Goal: Task Accomplishment & Management: Use online tool/utility

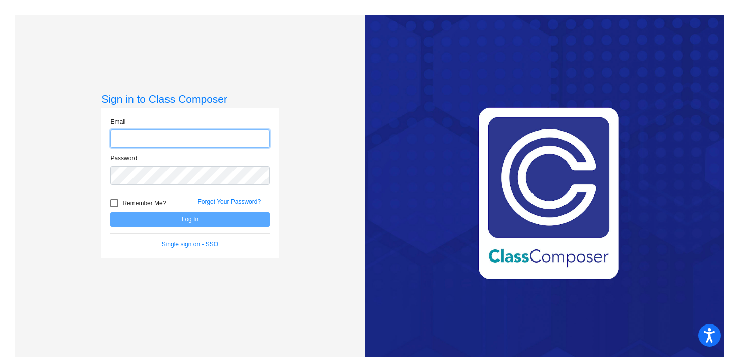
type input "[PERSON_NAME][EMAIL_ADDRESS][PERSON_NAME][DOMAIN_NAME]"
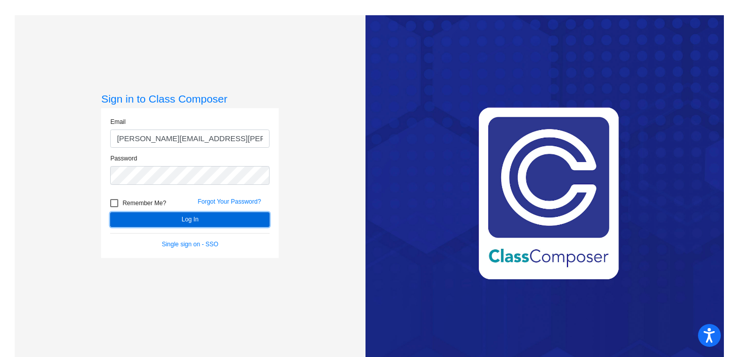
click at [217, 220] on button "Log In" at bounding box center [189, 219] width 159 height 15
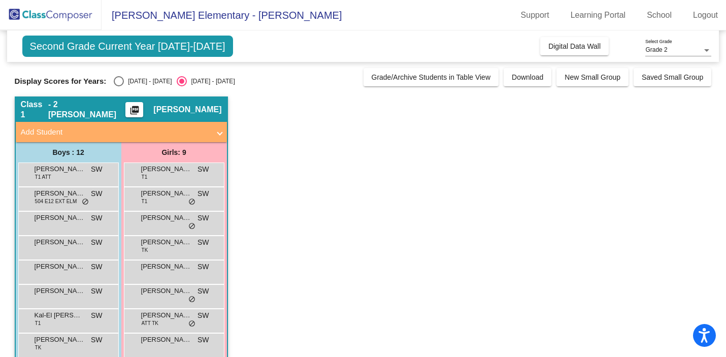
click at [117, 83] on div "Select an option" at bounding box center [119, 81] width 10 height 10
click at [118, 86] on input "2024 - 2025" at bounding box center [118, 86] width 1 height 1
radio input "true"
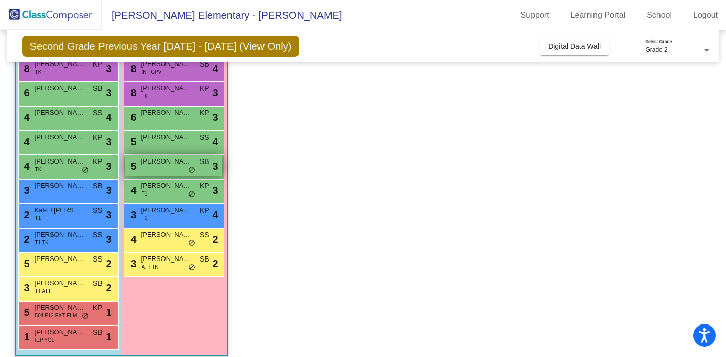
scroll to position [113, 0]
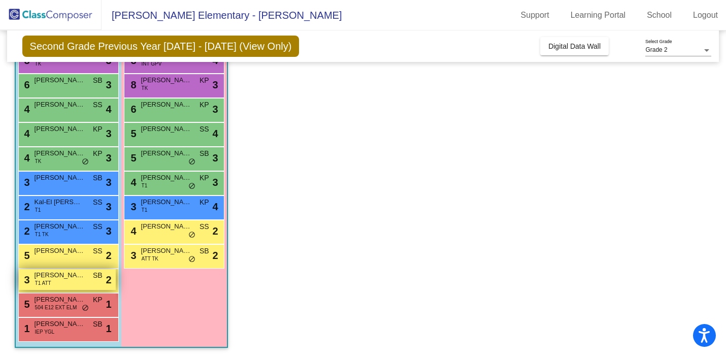
click at [77, 281] on div "3 Dakota Tatum T1 ATT SB lock do_not_disturb_alt 2" at bounding box center [67, 279] width 97 height 21
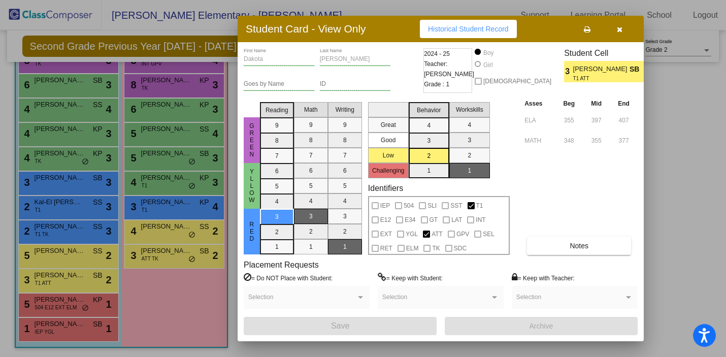
scroll to position [0, 0]
click at [589, 248] on span "Notes" at bounding box center [579, 246] width 19 height 8
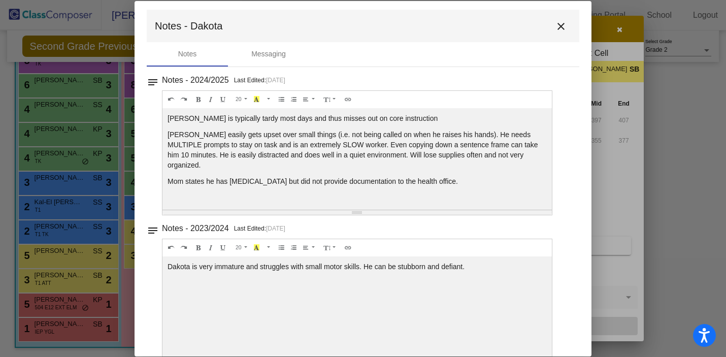
scroll to position [5, 0]
click at [555, 28] on mat-icon "close" at bounding box center [561, 25] width 12 height 12
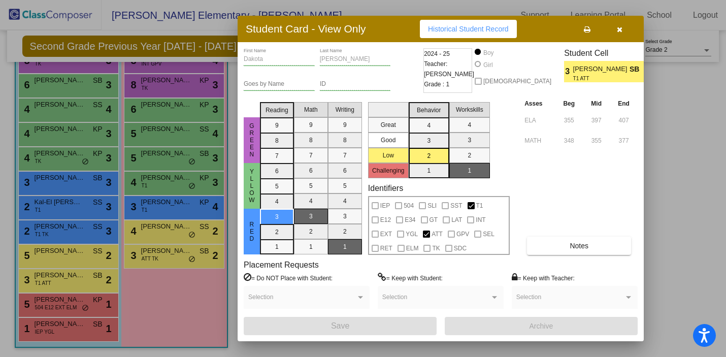
click at [619, 30] on icon "button" at bounding box center [620, 29] width 6 height 7
